Goal: Task Accomplishment & Management: Manage account settings

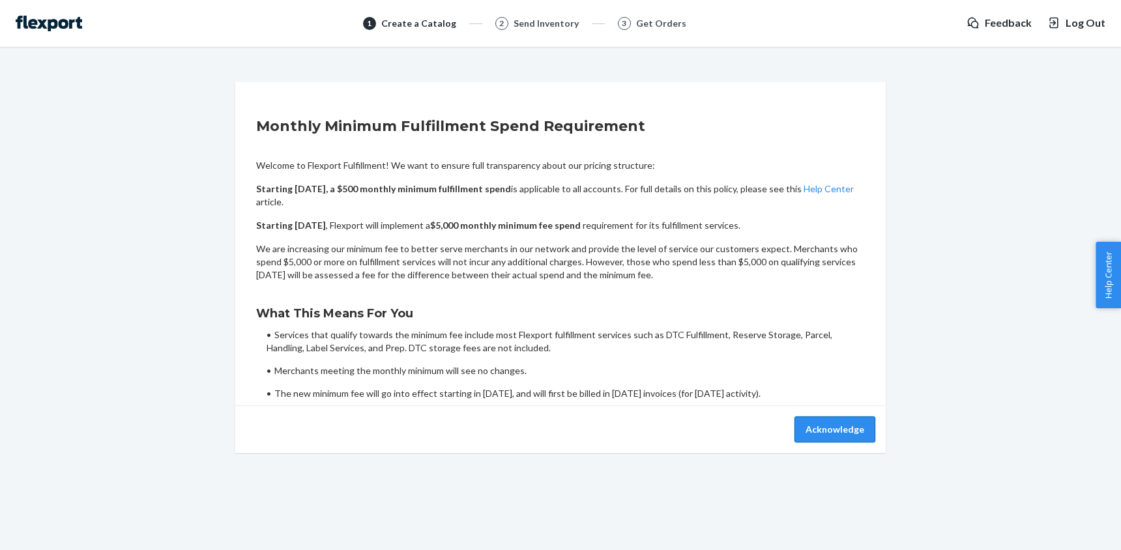
click at [834, 425] on button "Acknowledge" at bounding box center [835, 430] width 81 height 26
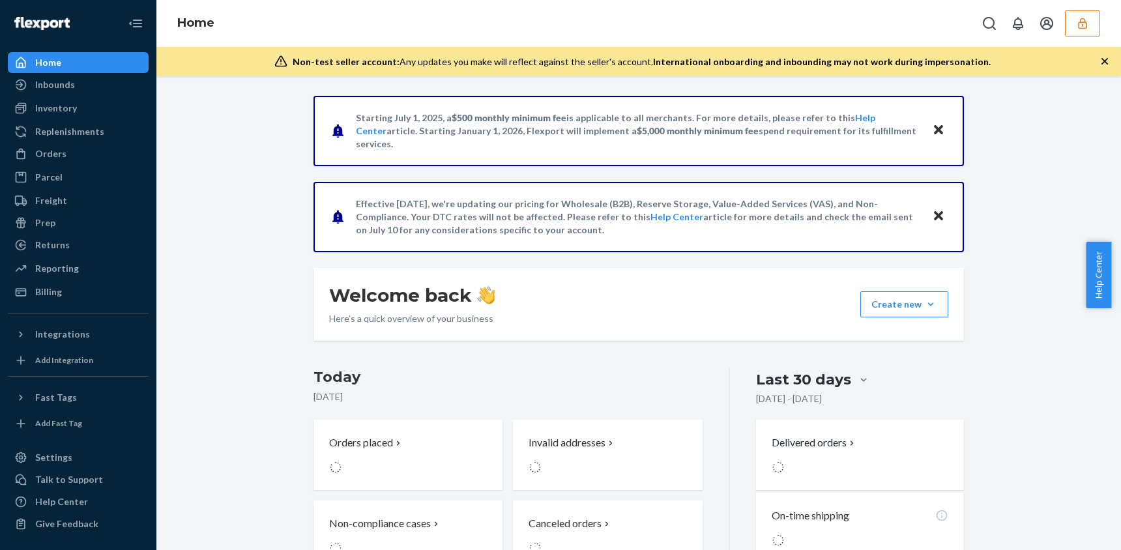
click at [1069, 26] on button "button" at bounding box center [1082, 23] width 35 height 26
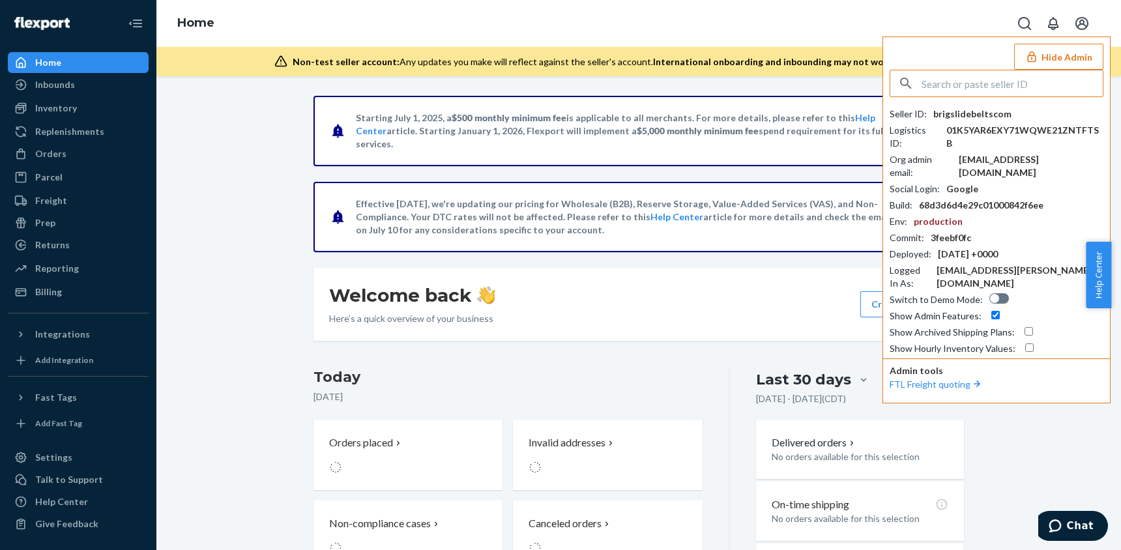
click at [979, 83] on input "text" at bounding box center [1012, 83] width 181 height 26
type input "brig@slidebelts.com"
click at [955, 118] on span "brigslidebeltscom" at bounding box center [979, 114] width 151 height 13
